Goal: Task Accomplishment & Management: Manage account settings

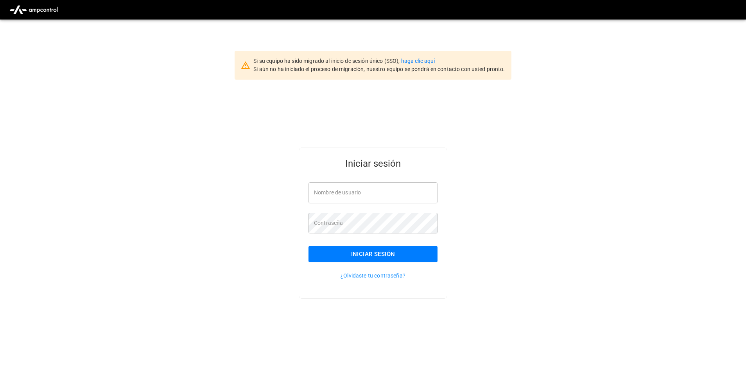
type input "**********"
click at [369, 261] on button "Iniciar sesión" at bounding box center [372, 254] width 129 height 16
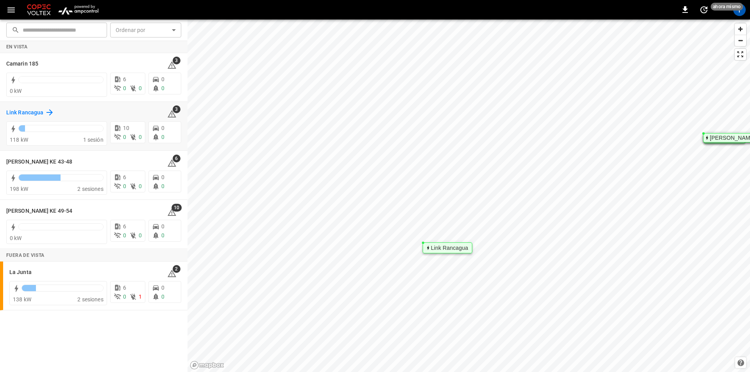
click at [13, 113] on h6 "Link Rancagua" at bounding box center [24, 113] width 37 height 9
